Goal: Information Seeking & Learning: Learn about a topic

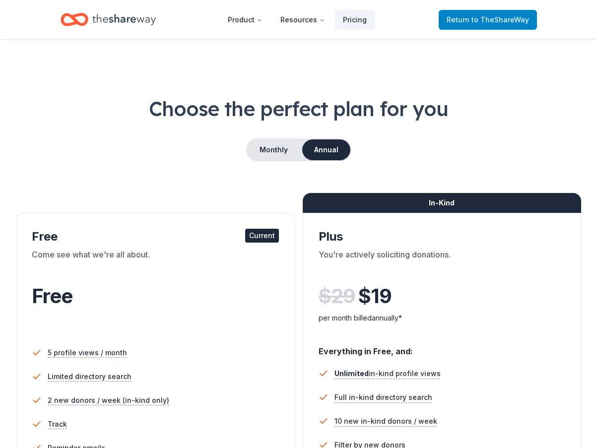
click at [466, 17] on span "Return to TheShareWay" at bounding box center [488, 20] width 82 height 12
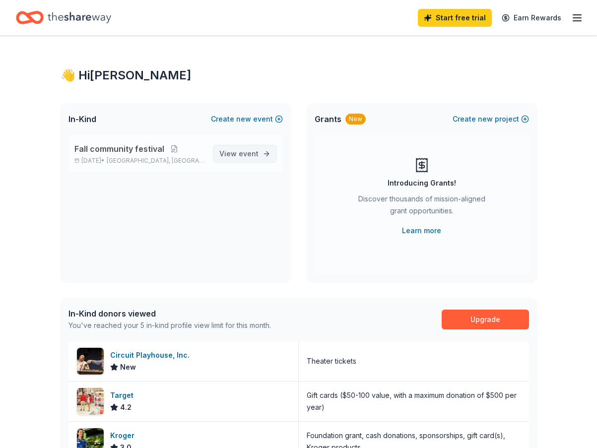
click at [241, 149] on span "event" at bounding box center [249, 153] width 20 height 8
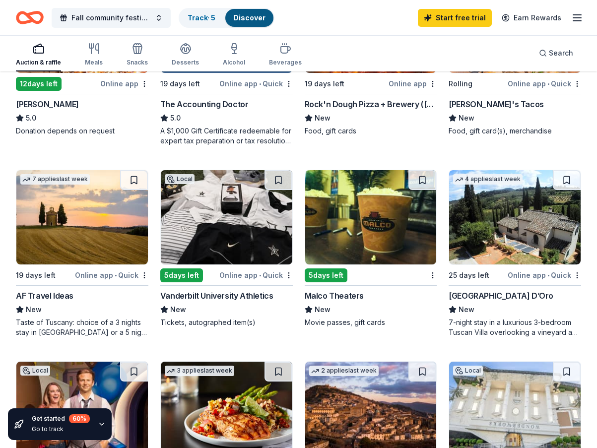
scroll to position [397, 0]
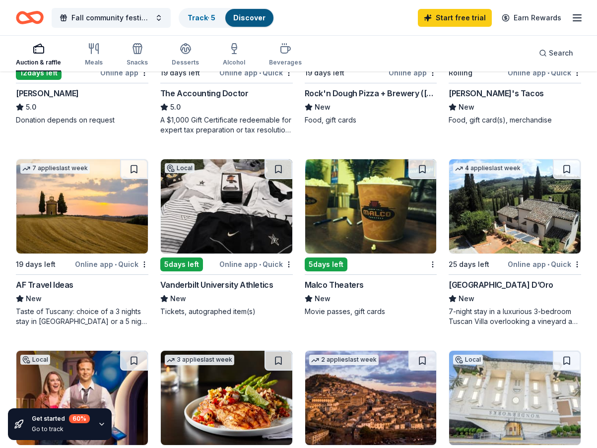
click at [325, 294] on span "New" at bounding box center [323, 299] width 16 height 12
